Goal: Find specific page/section: Find specific page/section

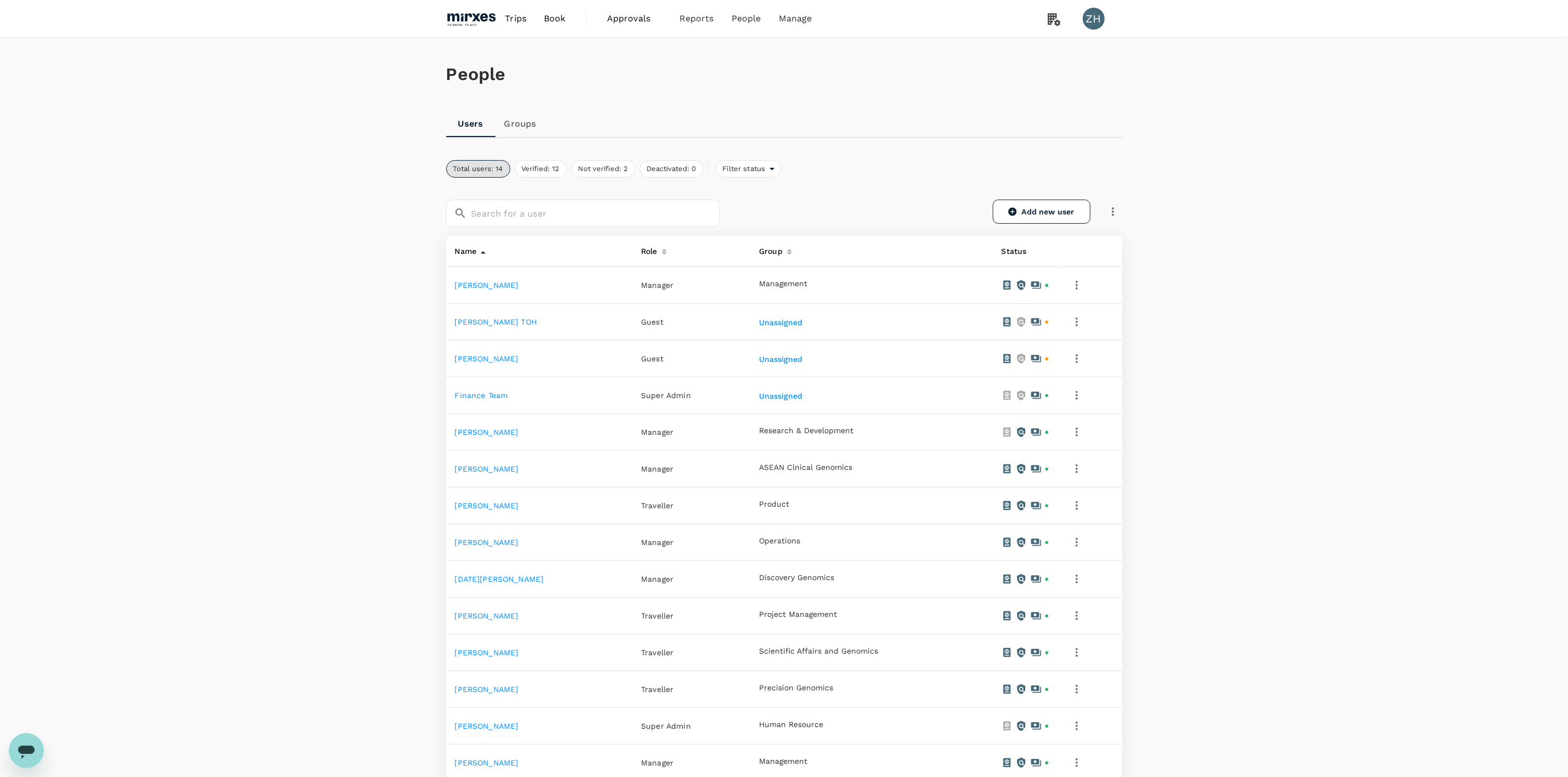
click at [624, 25] on span "Approvals 0" at bounding box center [634, 19] width 55 height 17
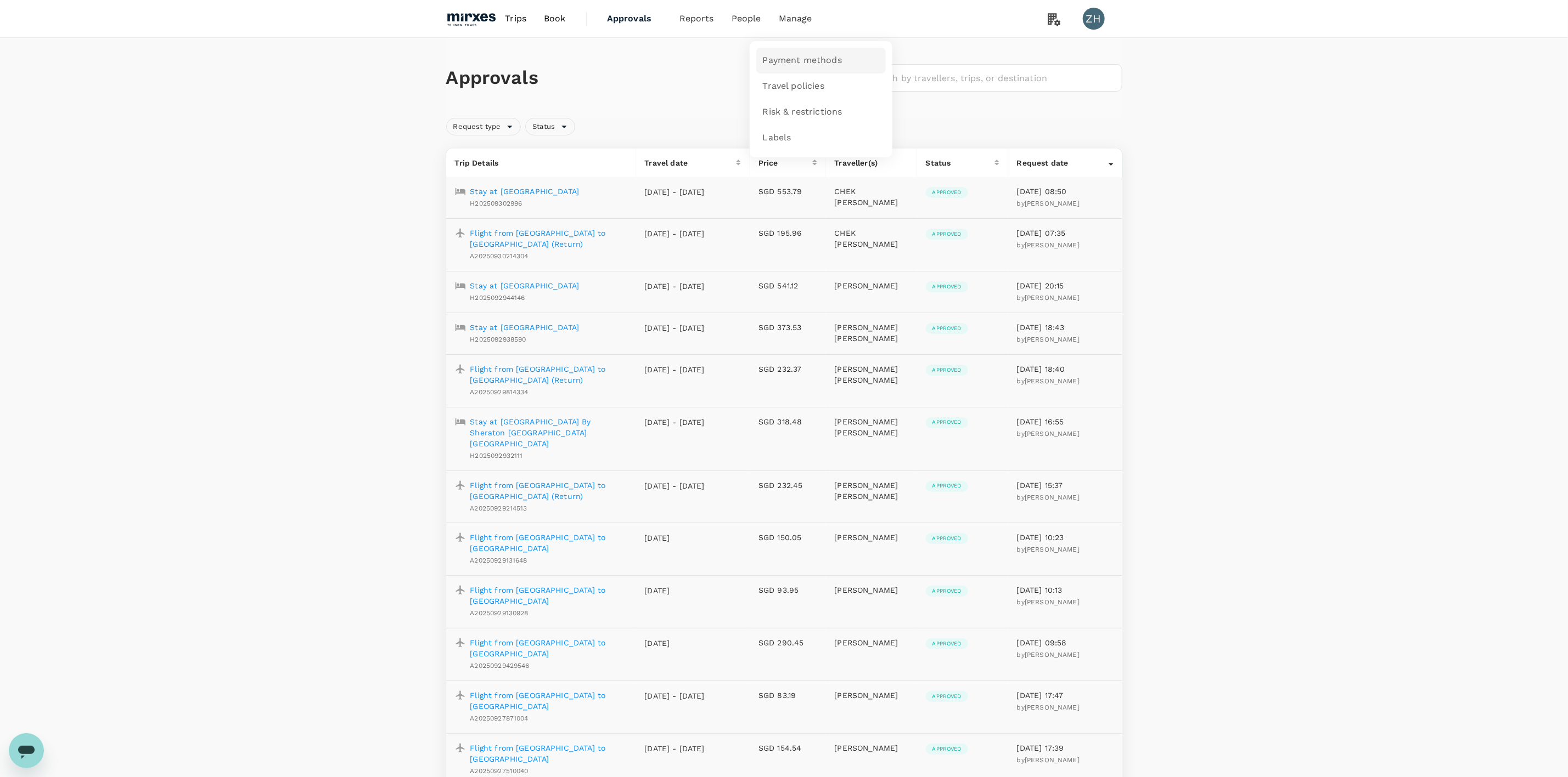
click at [794, 62] on span "Payment methods" at bounding box center [802, 61] width 79 height 12
